Goal: Contribute content: Add original content to the website for others to see

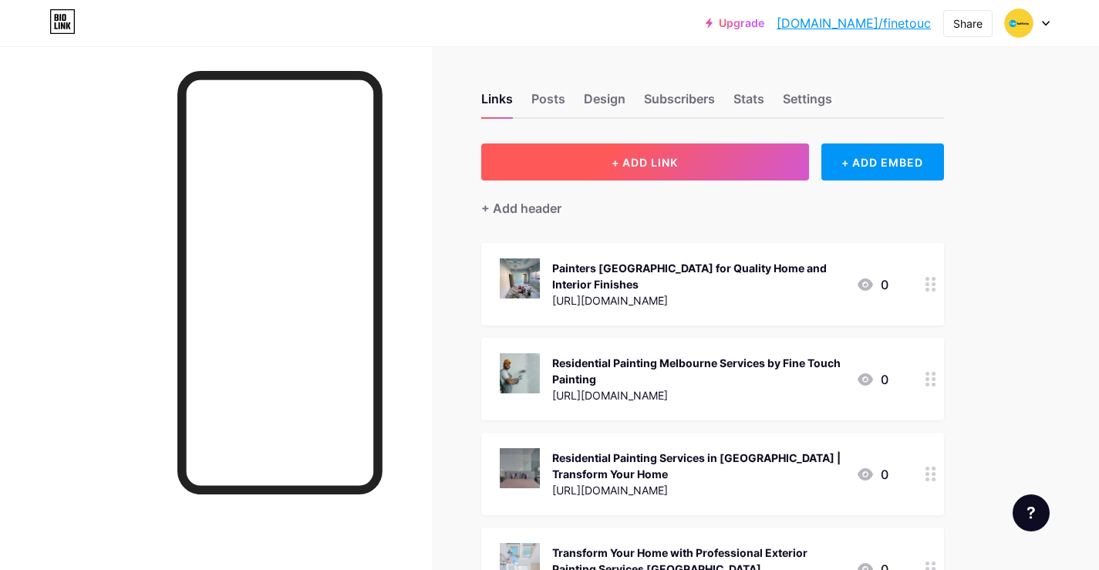
click at [637, 171] on button "+ ADD LINK" at bounding box center [645, 161] width 328 height 37
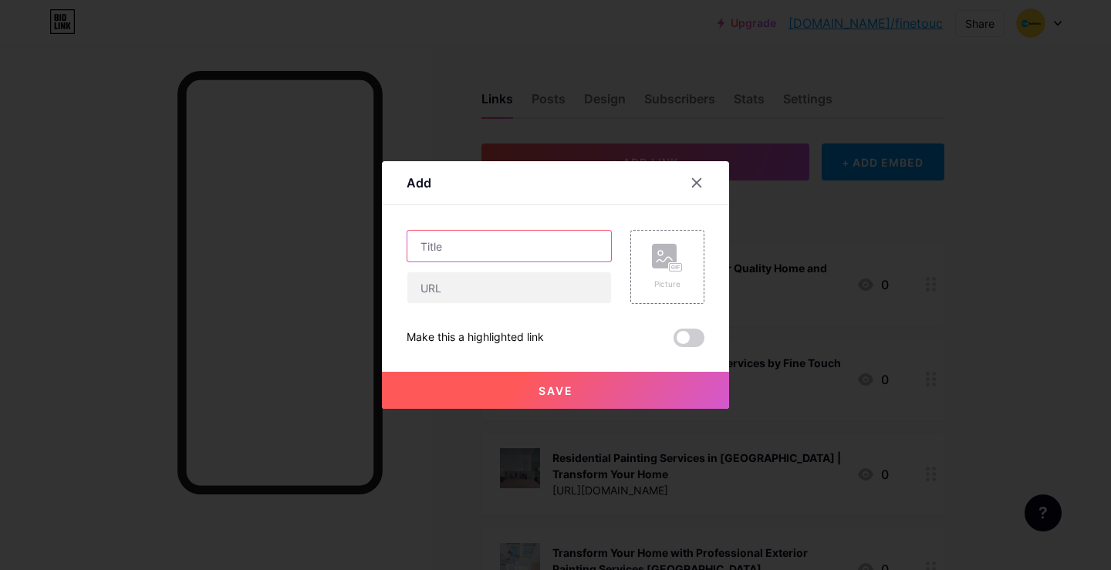
click at [463, 241] on input "text" at bounding box center [509, 246] width 204 height 31
click at [450, 296] on input "text" at bounding box center [509, 287] width 204 height 31
paste input "[URL][DOMAIN_NAME]"
type input "[URL][DOMAIN_NAME]"
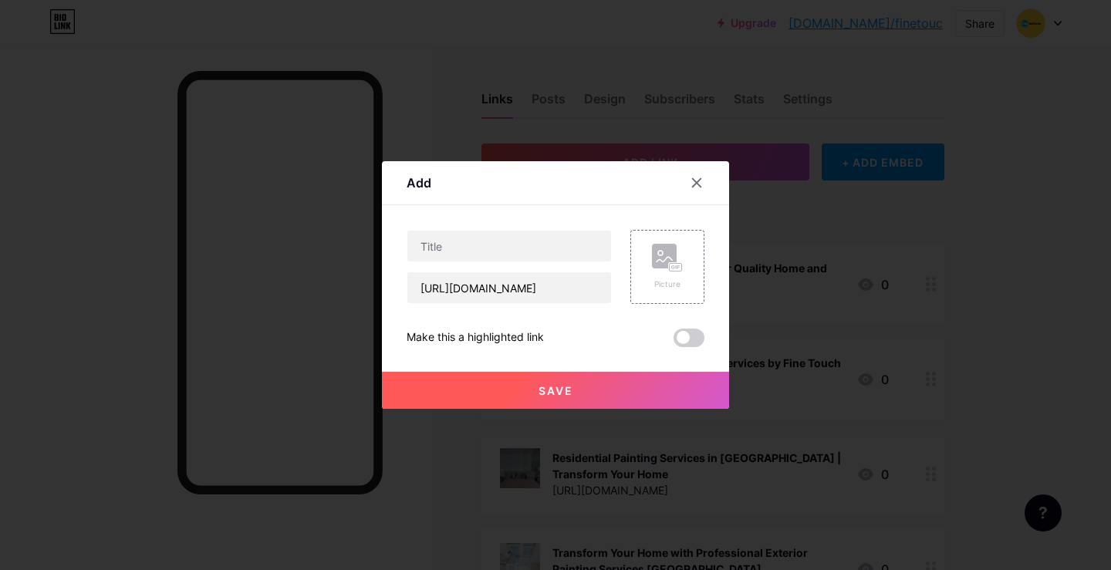
click at [688, 329] on span at bounding box center [688, 338] width 31 height 19
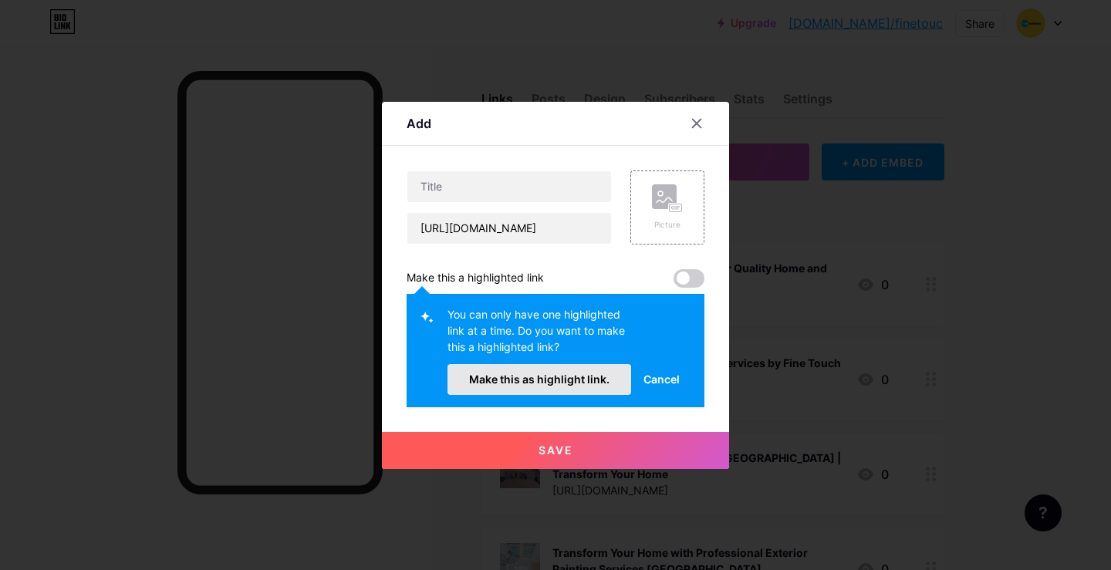
click at [568, 376] on span "Make this as highlight link." at bounding box center [539, 379] width 140 height 13
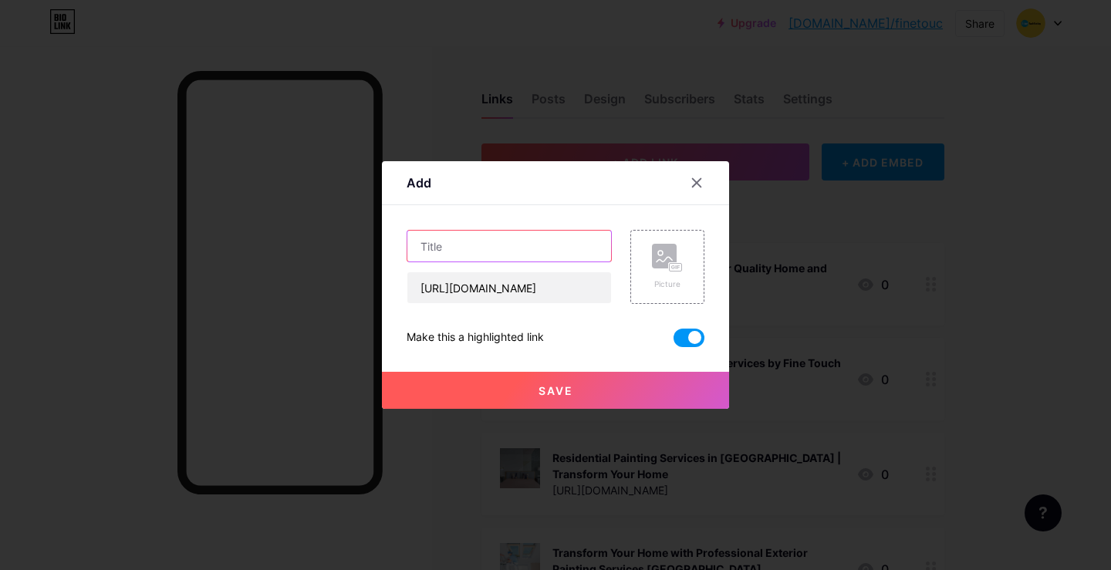
click at [447, 238] on input "text" at bounding box center [509, 246] width 204 height 31
paste input "Deck Painting [GEOGRAPHIC_DATA] | Fine Touch Painting"
type input "Deck Painting [GEOGRAPHIC_DATA] | Fine Touch Painting"
click at [603, 381] on button "Save" at bounding box center [555, 390] width 347 height 37
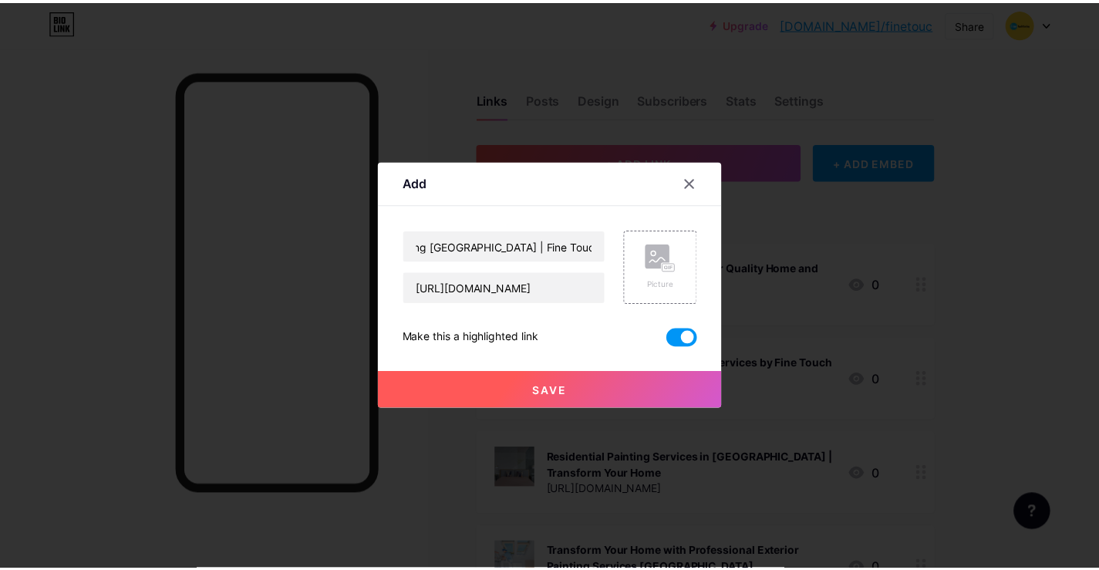
scroll to position [0, 0]
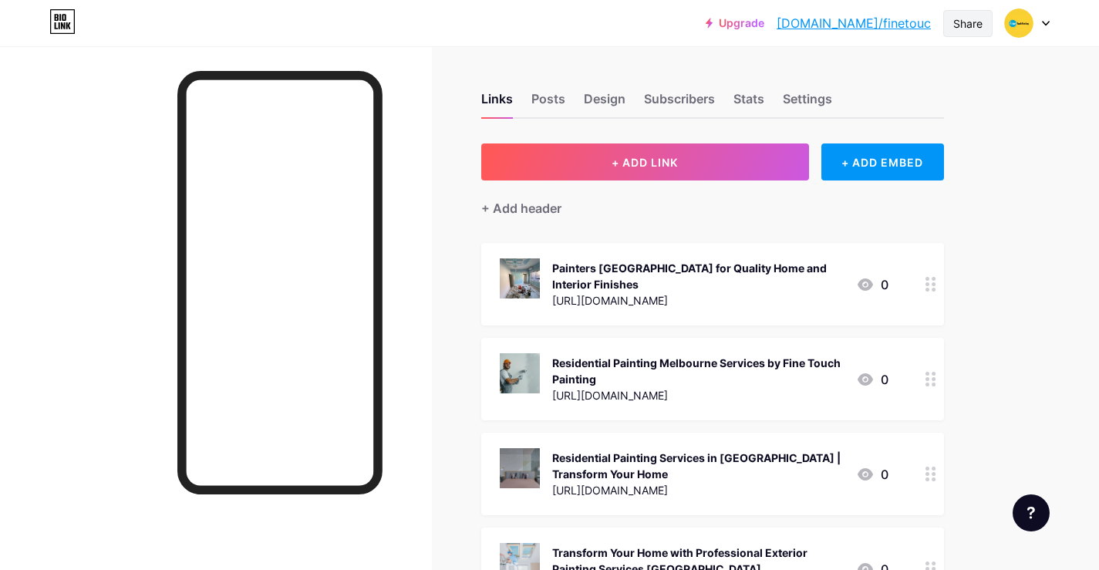
click at [953, 22] on div "Share" at bounding box center [967, 23] width 29 height 16
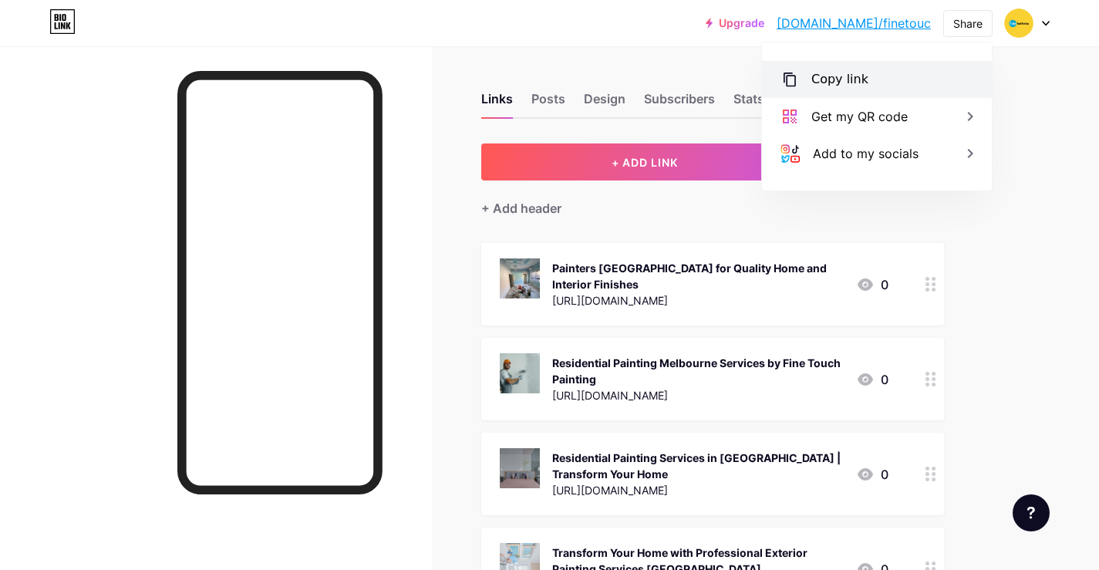
click at [818, 89] on div "Copy link" at bounding box center [877, 79] width 230 height 37
click at [818, 76] on div "Copy link" at bounding box center [839, 79] width 57 height 19
